Goal: Task Accomplishment & Management: Use online tool/utility

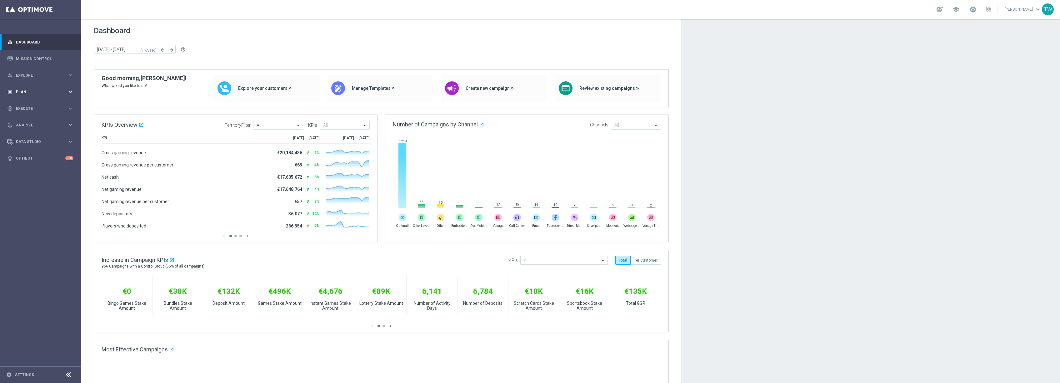
click at [41, 93] on span "Plan" at bounding box center [42, 92] width 52 height 4
click at [36, 125] on span "Templates" at bounding box center [39, 124] width 45 height 4
click at [30, 132] on link "Optimail" at bounding box center [42, 132] width 46 height 5
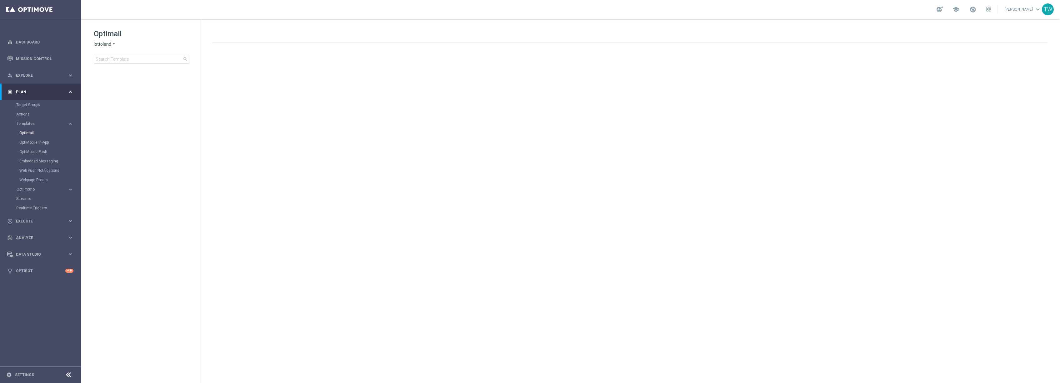
click at [105, 45] on span "lottoland" at bounding box center [103, 44] width 18 height 6
click at [113, 58] on div "KenoGO" at bounding box center [117, 59] width 47 height 8
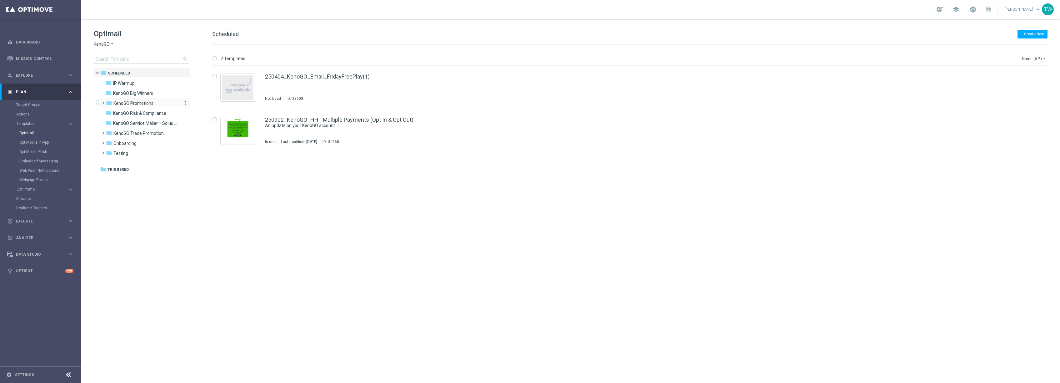
click at [155, 102] on div "folder KenoGO Promotions" at bounding box center [142, 103] width 72 height 7
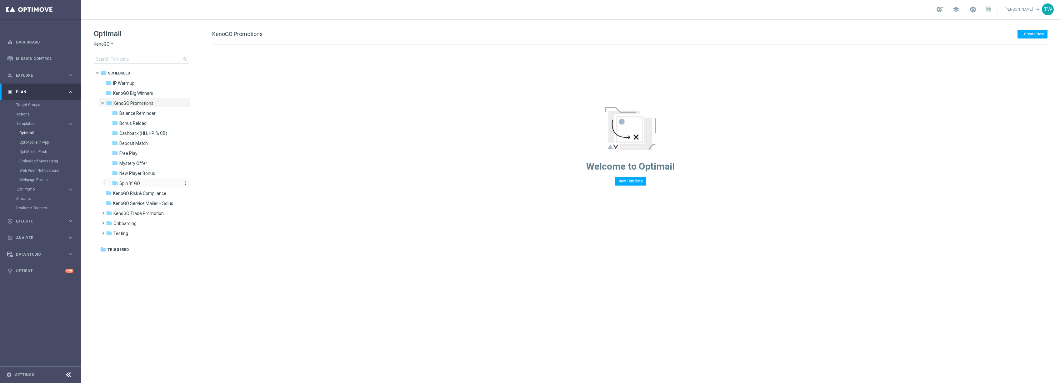
click at [156, 184] on div "folder Spin 'n' GO" at bounding box center [145, 183] width 67 height 7
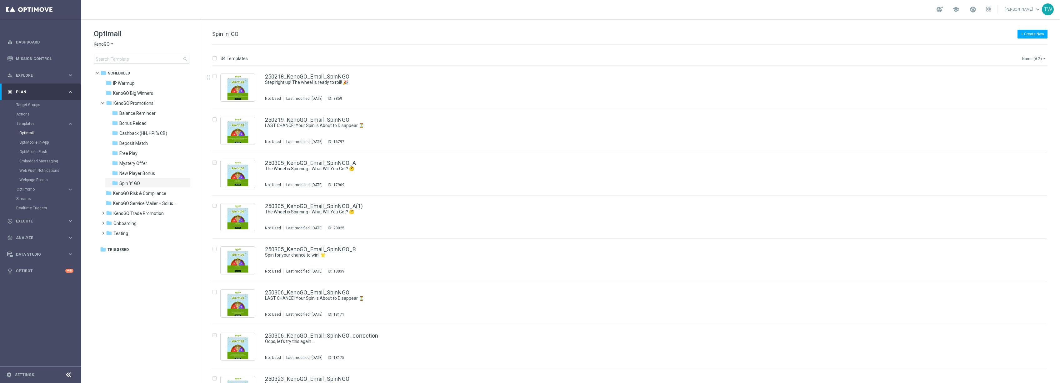
click at [1029, 58] on button "Name (A-Z) arrow_drop_down" at bounding box center [1035, 59] width 26 height 8
click at [1030, 86] on span "Date Modified (Newest)" at bounding box center [1024, 86] width 42 height 4
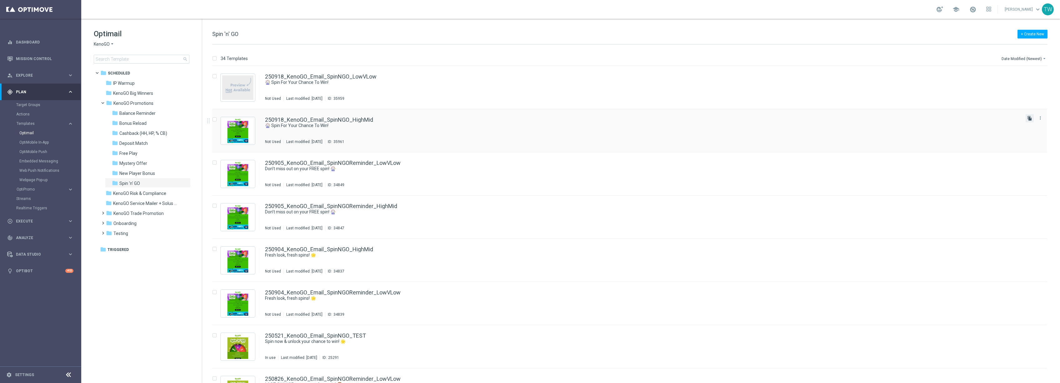
click at [1028, 117] on icon "file_copy" at bounding box center [1029, 118] width 5 height 5
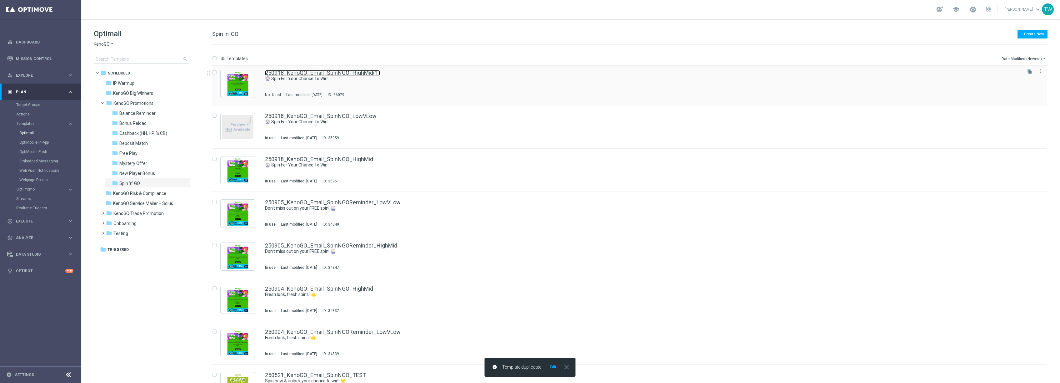
scroll to position [5, 0]
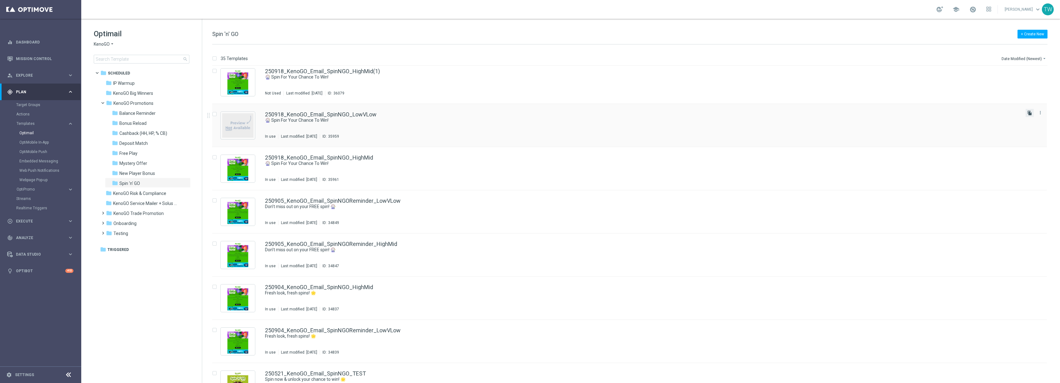
click at [1029, 113] on icon "file_copy" at bounding box center [1029, 112] width 5 height 5
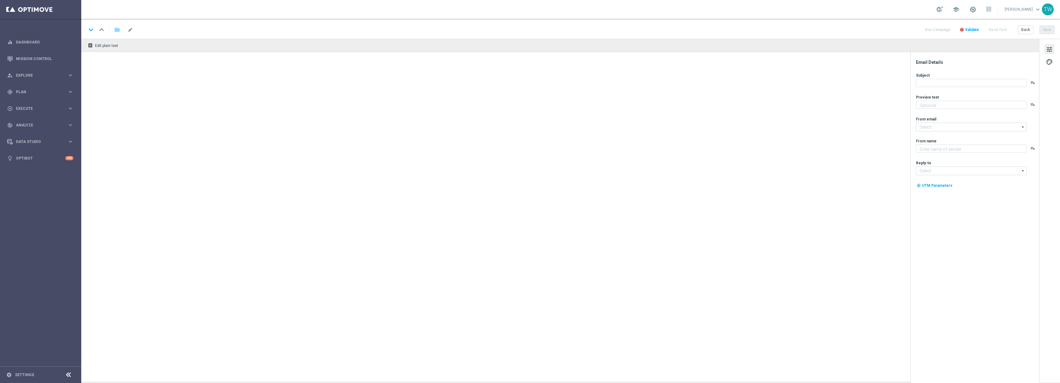
type textarea "A FREE spin awaits!"
type input "[EMAIL_ADDRESS][DOMAIN_NAME]"
type textarea "KenoGO"
type input "[EMAIL_ADDRESS][DOMAIN_NAME]"
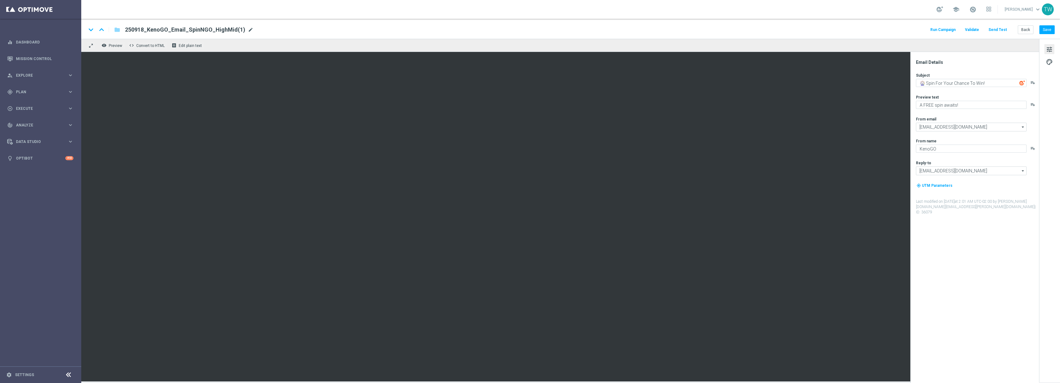
click at [248, 27] on span "mode_edit" at bounding box center [251, 30] width 6 height 6
click at [142, 29] on input "250918_KenoGO_Email_SpinNGOReminder_HighMid" at bounding box center [202, 30] width 155 height 8
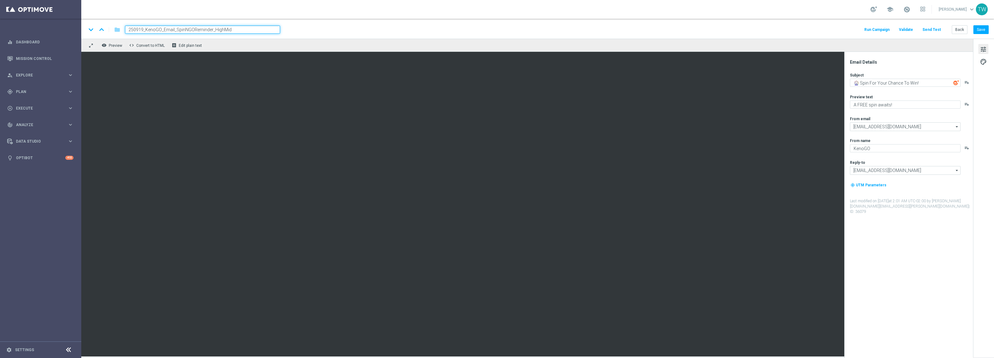
type input "250919_KenoGO_Email_SpinNGOReminder_HighMid"
click at [303, 32] on div "keyboard_arrow_down keyboard_arrow_up folder 250919_KenoGO_Email_SpinNGOReminde…" at bounding box center [537, 30] width 902 height 8
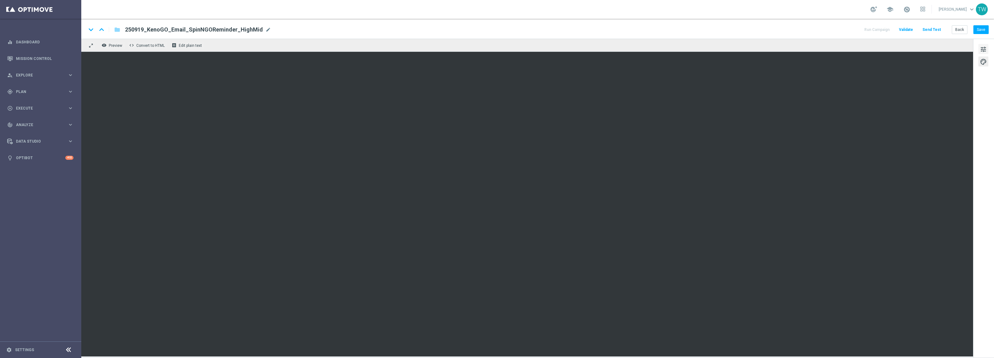
click at [983, 50] on span "tune" at bounding box center [983, 49] width 7 height 8
click at [981, 48] on span "tune" at bounding box center [983, 49] width 7 height 8
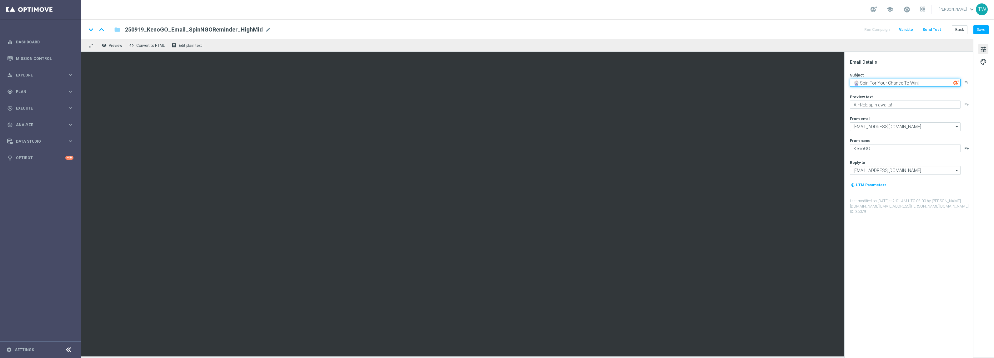
paste textarea "Last Chance: Free Spin Awaits!""
type textarea "🚨 Last Chance: Free Spin Awaits!"
click at [909, 103] on textarea "A FREE spin awaits!" at bounding box center [905, 105] width 111 height 8
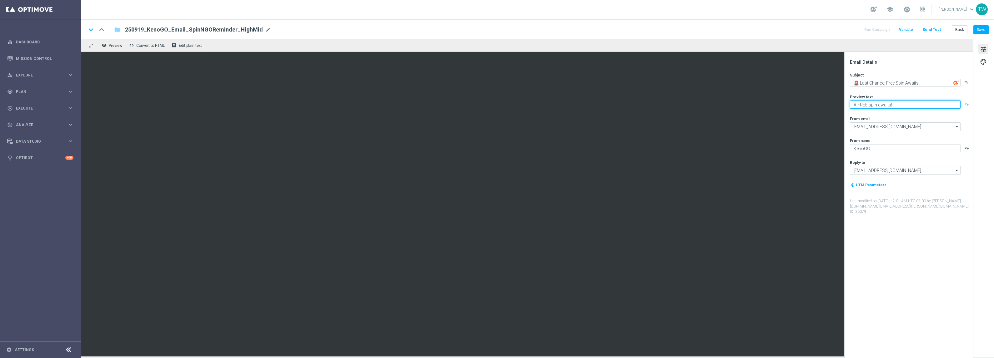
paste textarea "Your free spin expires tonight—grab it now"
drag, startPoint x: 912, startPoint y: 105, endPoint x: 934, endPoint y: 120, distance: 26.2
click at [912, 106] on textarea "Your free spin expires tonight—grab it now!" at bounding box center [905, 105] width 111 height 8
type textarea "Your free spin expires tonight - grab it now!"
click at [894, 83] on textarea "🚨 Last Chance: Free Spin Awaits!" at bounding box center [905, 83] width 111 height 8
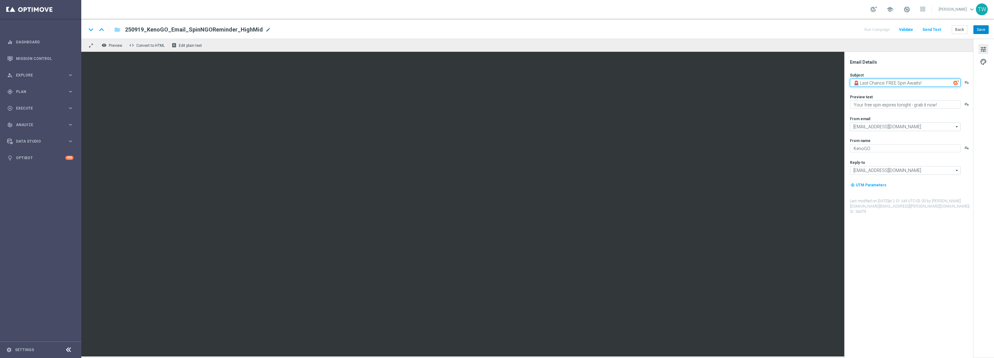
type textarea "🚨 Last Chance: FREE Spin Awaits!"
click at [978, 25] on button "Save" at bounding box center [980, 29] width 15 height 9
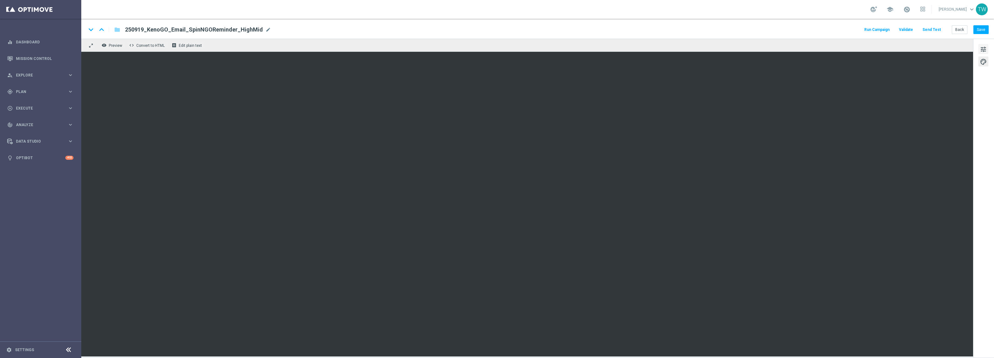
click at [984, 52] on span "tune" at bounding box center [983, 49] width 7 height 8
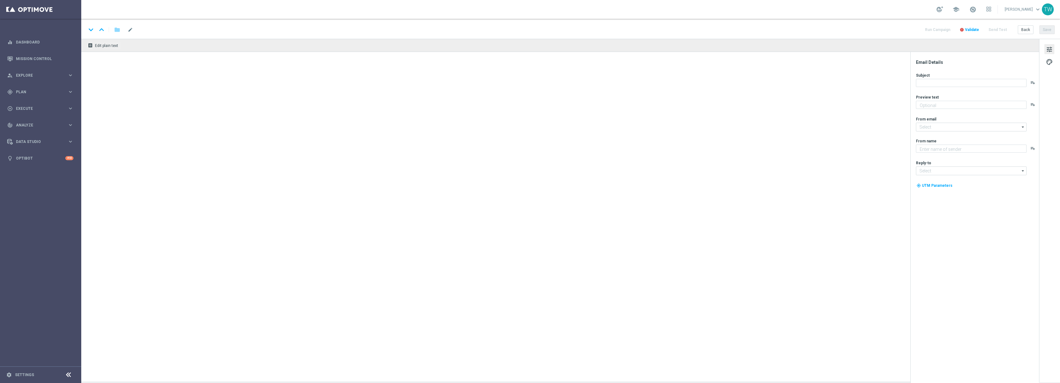
type textarea "A FREE spin awaits!"
type input "[EMAIL_ADDRESS][DOMAIN_NAME]"
type textarea "KenoGO"
type input "[EMAIL_ADDRESS][DOMAIN_NAME]"
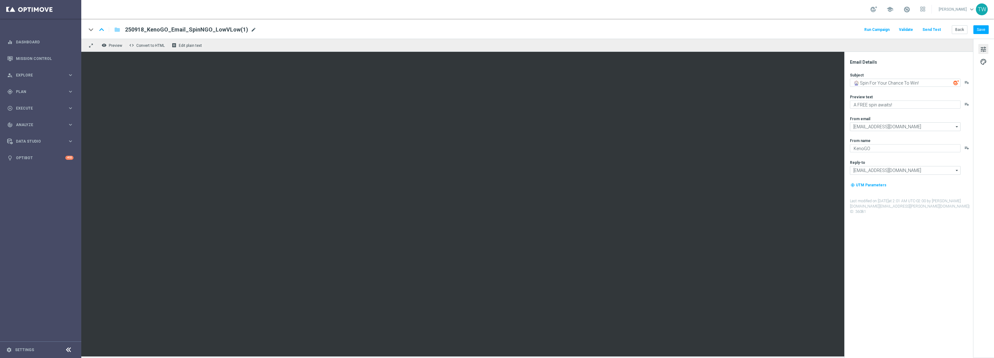
click at [251, 31] on span "mode_edit" at bounding box center [254, 30] width 6 height 6
drag, startPoint x: 144, startPoint y: 28, endPoint x: 148, endPoint y: 47, distance: 20.1
click at [144, 28] on input "250918_KenoGO_Email_SpinNGOReminder_LowVLow" at bounding box center [202, 30] width 155 height 8
type input "250919_KenoGO_Email_SpinNGOReminder_LowVLow"
click at [538, 18] on div "school Tina Wang keyboard_arrow_down TW" at bounding box center [537, 9] width 913 height 19
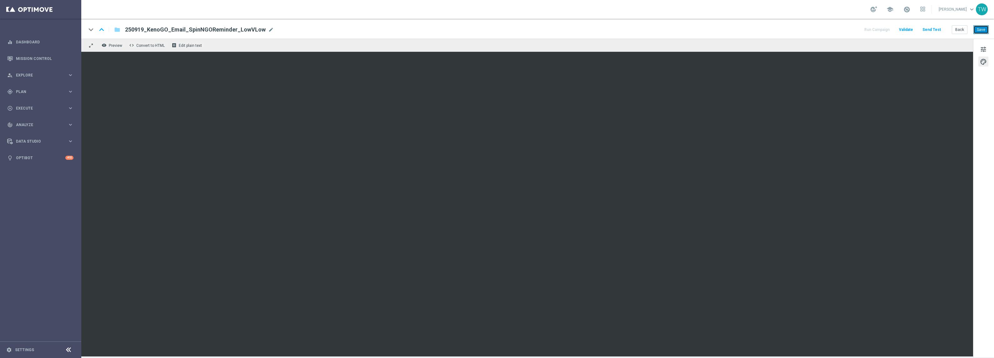
click at [978, 30] on button "Save" at bounding box center [980, 29] width 15 height 9
click at [982, 47] on span "tune" at bounding box center [983, 49] width 7 height 8
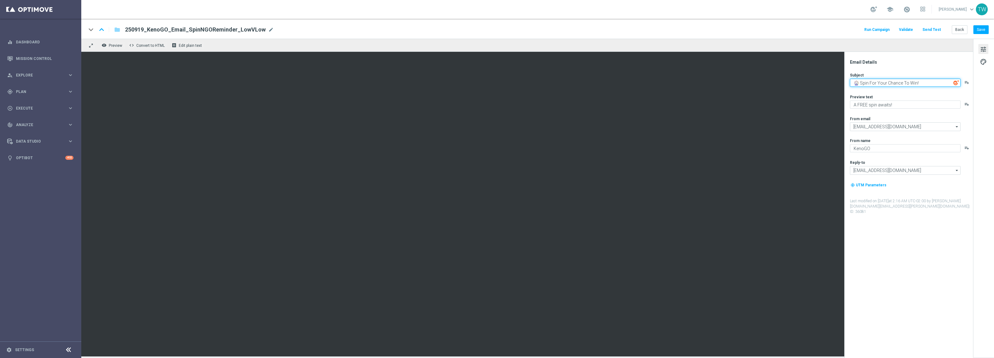
paste textarea "Last Chance: FREE Spin Awaits"
type textarea "🚨 Last Chance: FREE Spin Awaits!"
paste textarea "Your free spin expires tonight - grab it now"
type textarea "Your free spin expires tonight - grab it now!"
click at [979, 29] on button "Save" at bounding box center [980, 29] width 15 height 9
